Goal: Task Accomplishment & Management: Manage account settings

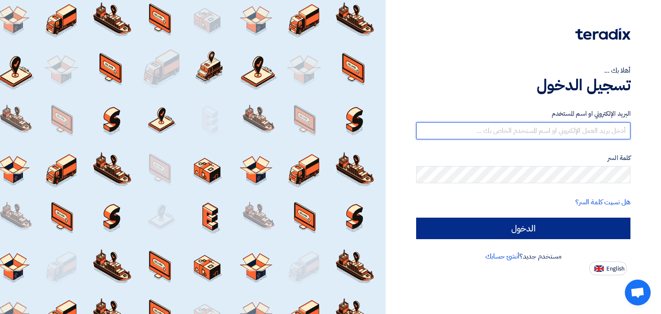
type input "[EMAIL_ADDRESS][DOMAIN_NAME]"
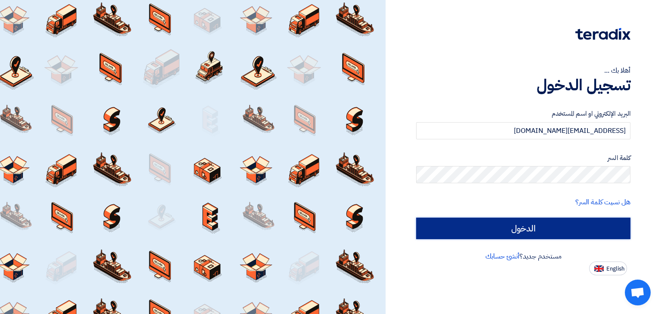
click at [553, 228] on input "الدخول" at bounding box center [523, 229] width 214 height 22
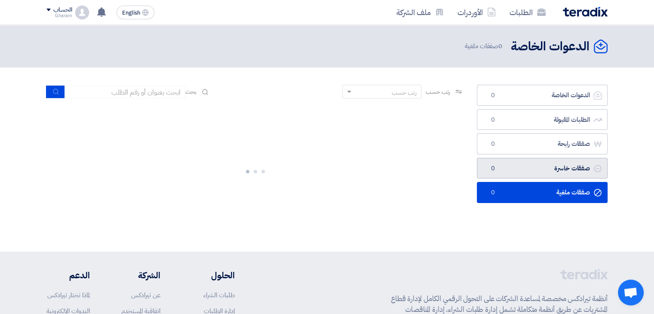
click at [571, 177] on ul "الدعوات الخاصة الدعوات الخاصة 0 الطلبات المقبولة الطلبات المقبولة 0 صفقات رابحة…" at bounding box center [542, 144] width 131 height 118
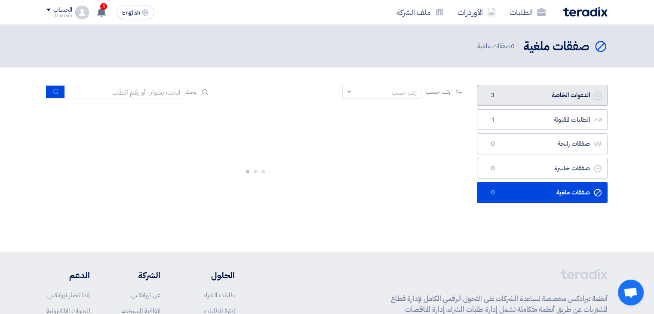
click at [580, 98] on link "الدعوات الخاصة الدعوات الخاصة 3" at bounding box center [542, 95] width 131 height 21
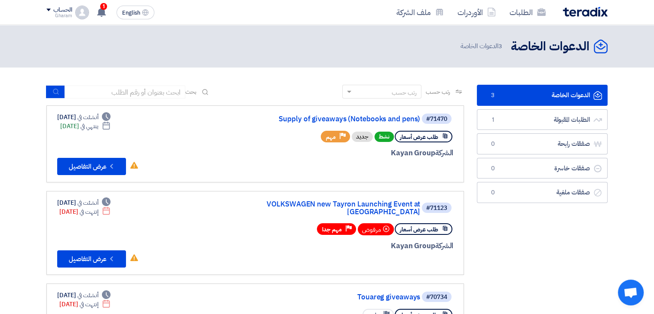
click at [215, 119] on div "#71470 Supply of giveaways (Notebooks and pens) طلب عرض أسعار نشط جديد Priority…" at bounding box center [255, 144] width 396 height 62
click at [325, 118] on link "Supply of giveaways (Notebooks and pens)" at bounding box center [334, 119] width 172 height 8
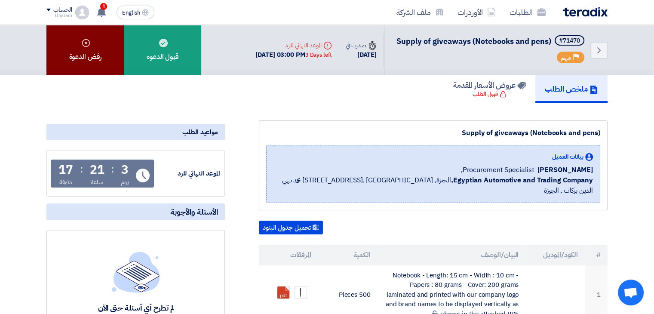
click at [85, 35] on div "رفض الدعوة" at bounding box center [84, 50] width 77 height 50
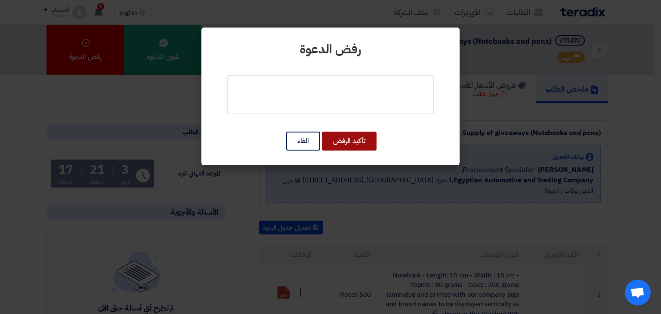
click at [340, 140] on button "تأكيد الرفض" at bounding box center [349, 141] width 55 height 19
